Goal: Find specific page/section

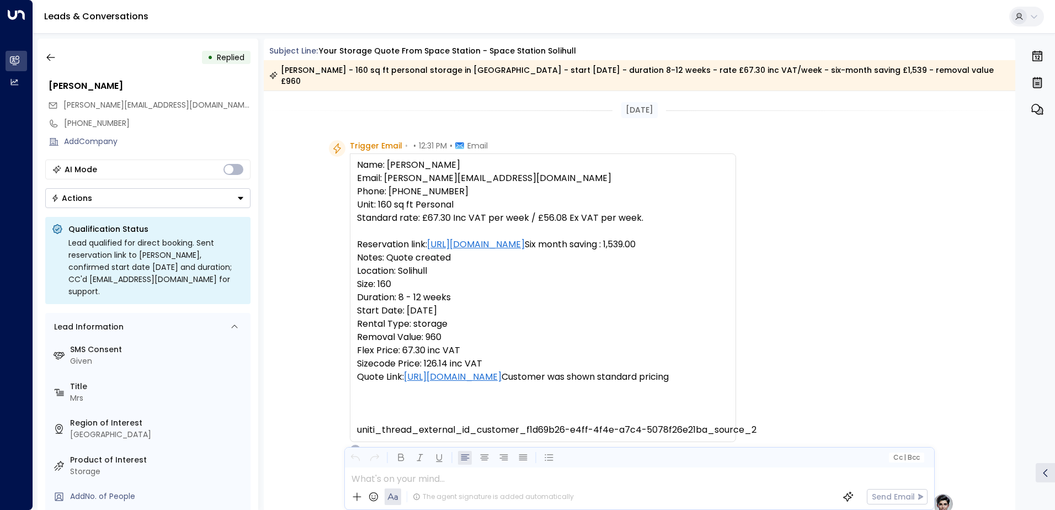
click at [51, 56] on icon "button" at bounding box center [50, 57] width 11 height 11
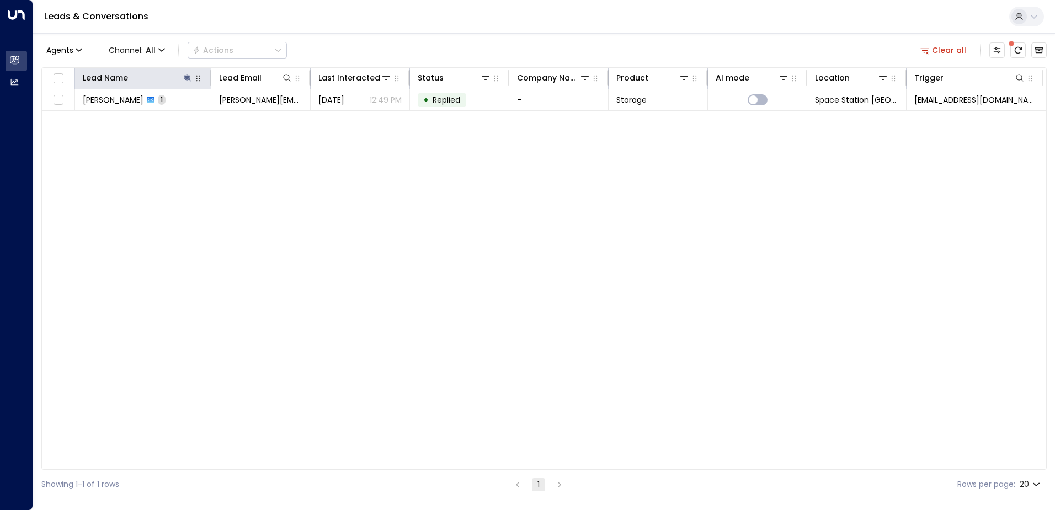
click at [193, 82] on div at bounding box center [198, 77] width 10 height 13
click at [188, 75] on icon at bounding box center [187, 77] width 9 height 9
type input "*"
type input "*******"
click at [442, 42] on div "Agents 1 Channel: All Actions Clear all" at bounding box center [543, 50] width 1005 height 23
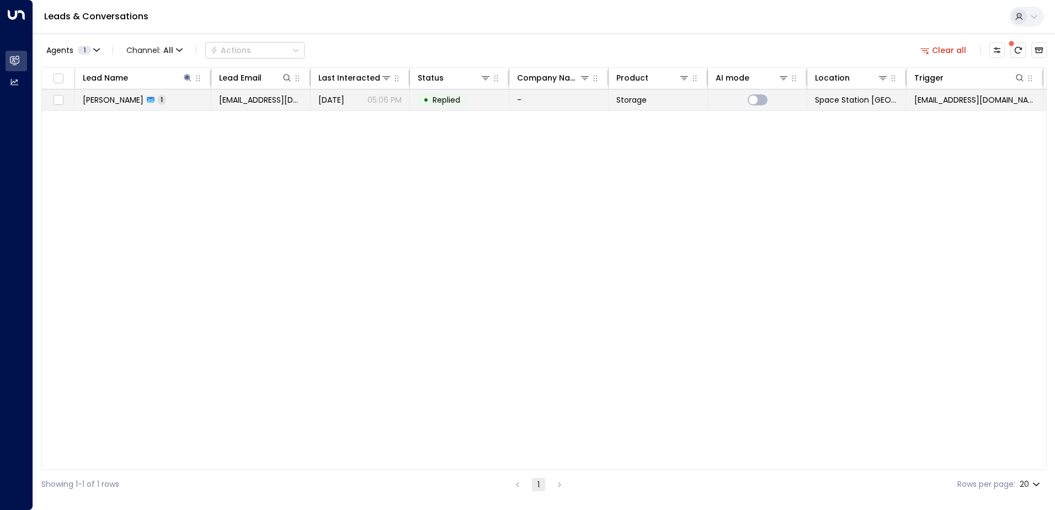
click at [409, 105] on td "[DATE] 05:06 PM" at bounding box center [360, 99] width 99 height 21
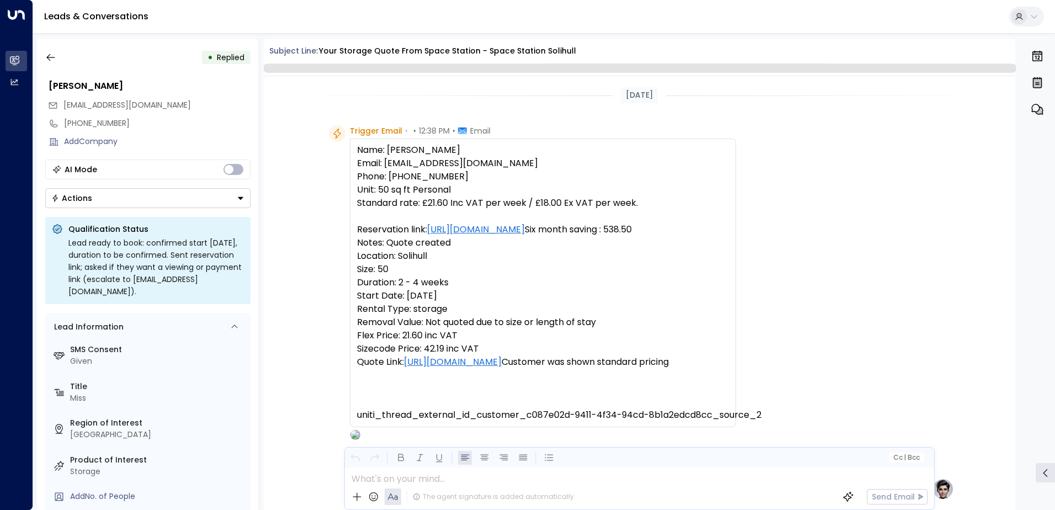
scroll to position [418, 0]
